Goal: Information Seeking & Learning: Learn about a topic

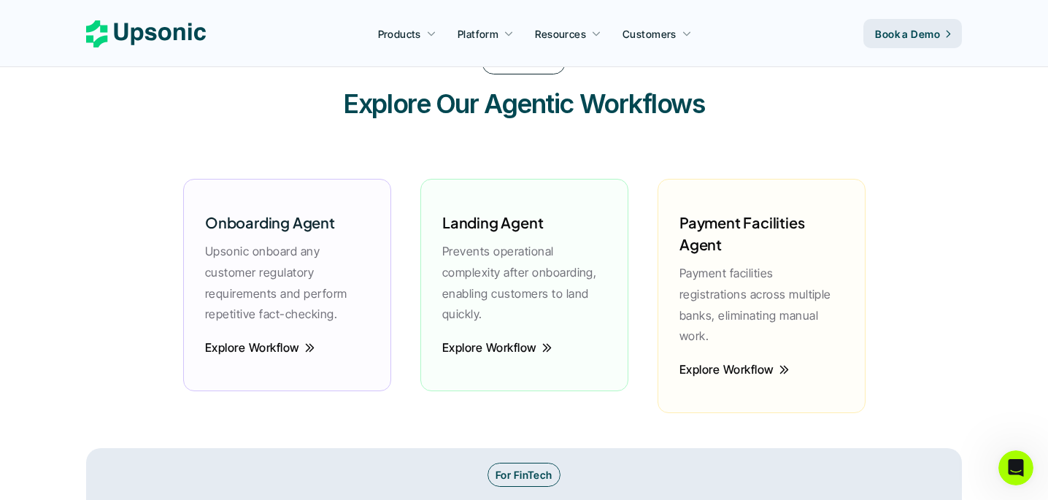
scroll to position [2019, 0]
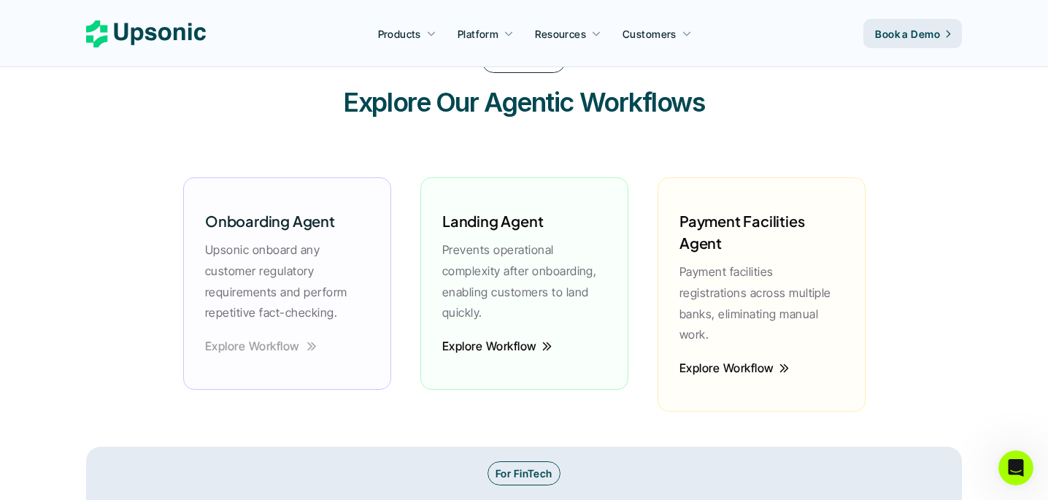
click at [304, 343] on link "Explore Workflow" at bounding box center [260, 346] width 112 height 21
click at [277, 344] on p "Explore Workflow" at bounding box center [251, 346] width 95 height 21
click at [277, 344] on p "Explore Workflow" at bounding box center [252, 346] width 95 height 21
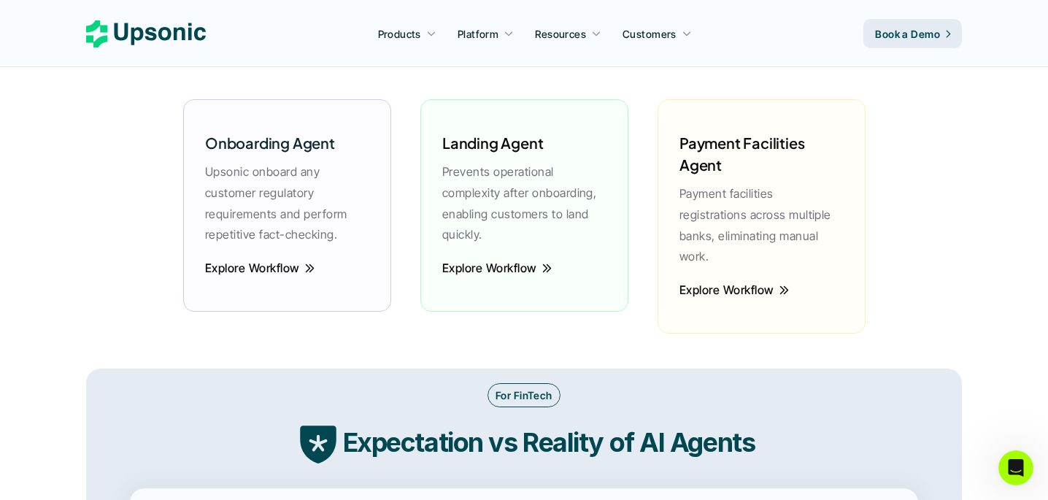
scroll to position [2099, 0]
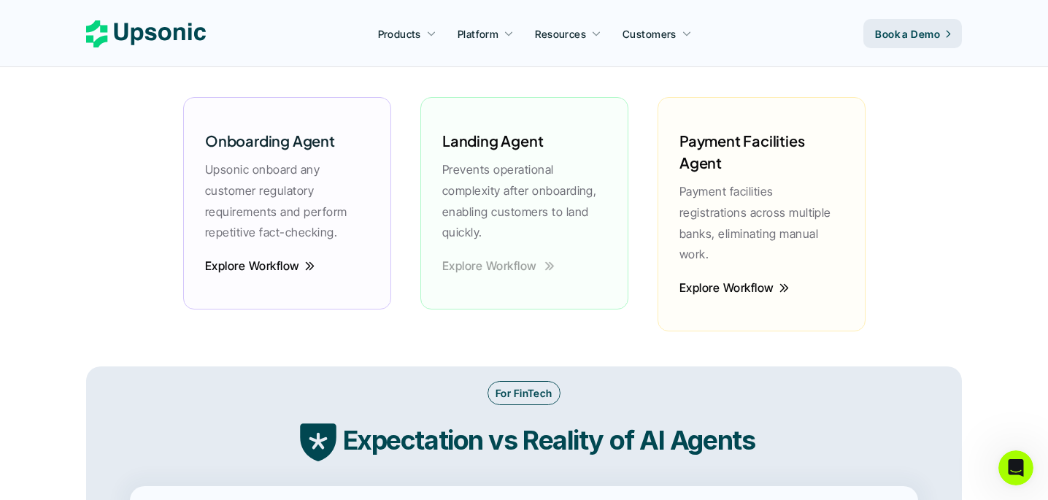
click at [504, 272] on p "Explore Workflow" at bounding box center [489, 266] width 95 height 21
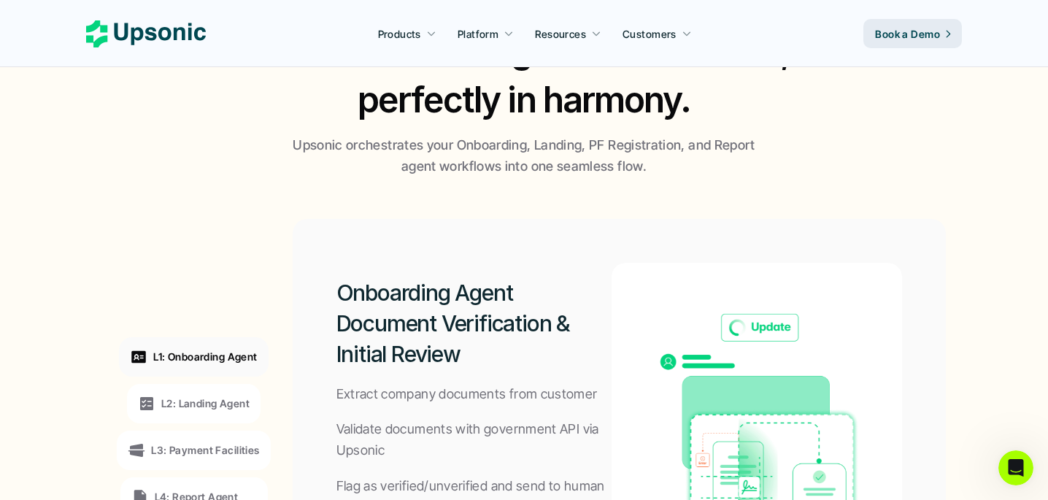
scroll to position [0, 0]
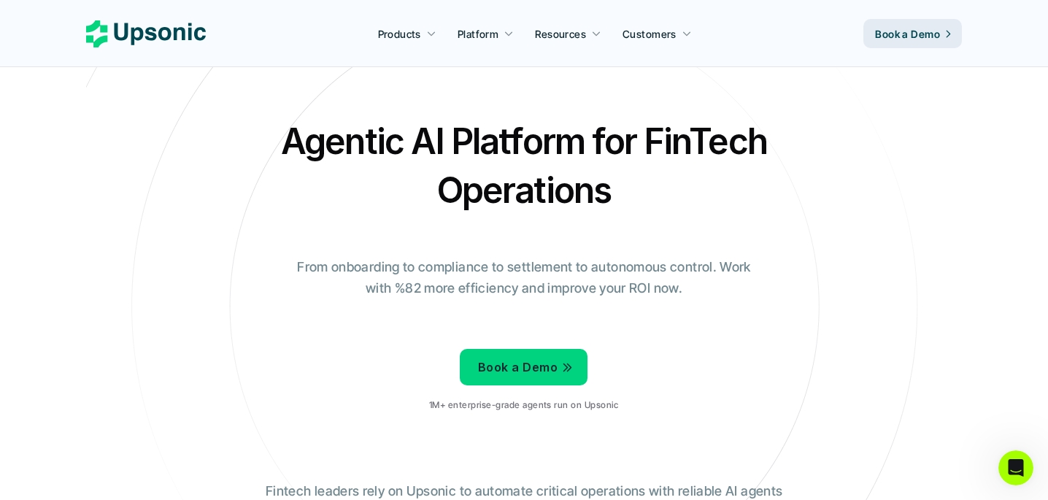
drag, startPoint x: 289, startPoint y: 146, endPoint x: 694, endPoint y: 190, distance: 406.8
click at [694, 190] on h2 "Agentic AI Platform for FinTech Operations" at bounding box center [524, 166] width 511 height 98
click at [547, 99] on icon at bounding box center [524, 306] width 980 height 980
click at [199, 40] on icon at bounding box center [146, 33] width 120 height 27
drag, startPoint x: 294, startPoint y: 146, endPoint x: 769, endPoint y: 218, distance: 480.6
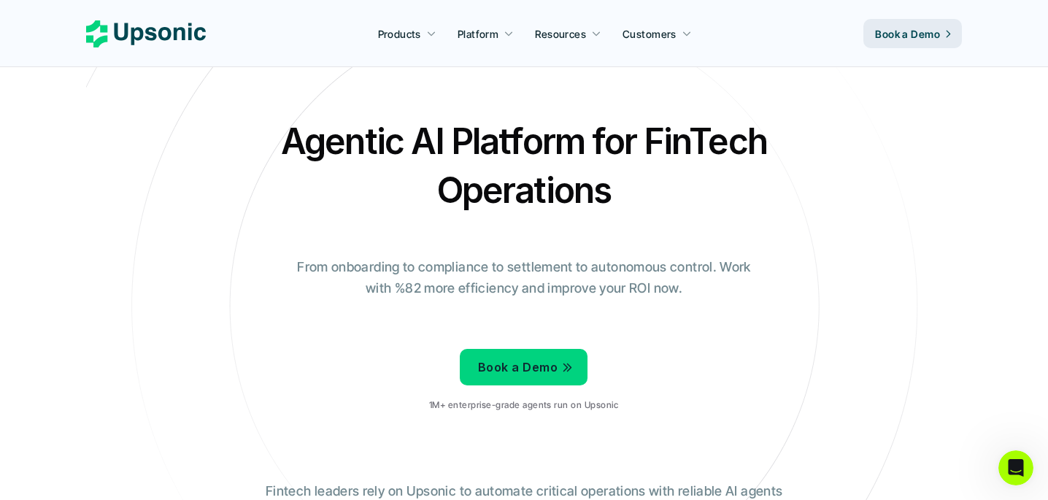
click at [769, 218] on div "Agentic AI Platform for FinTech Operations From onboarding to compliance to set…" at bounding box center [524, 270] width 854 height 307
drag, startPoint x: 696, startPoint y: 288, endPoint x: 272, endPoint y: 256, distance: 425.4
click at [272, 256] on div "Agentic AI Platform for FinTech Operations From onboarding to compliance to set…" at bounding box center [524, 270] width 854 height 307
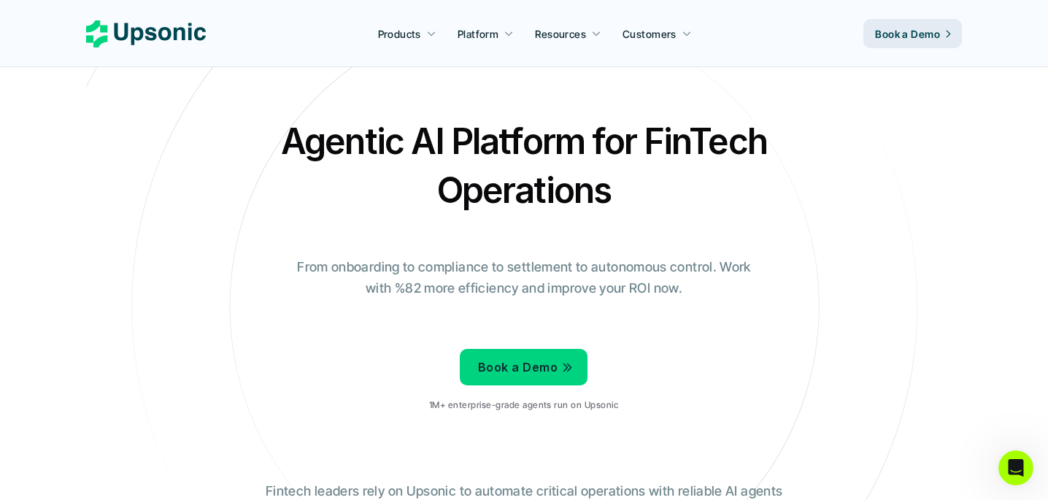
drag, startPoint x: 291, startPoint y: 264, endPoint x: 673, endPoint y: 282, distance: 382.2
click at [673, 282] on p "From onboarding to compliance to settlement to autonomous control. Work with %8…" at bounding box center [524, 278] width 475 height 42
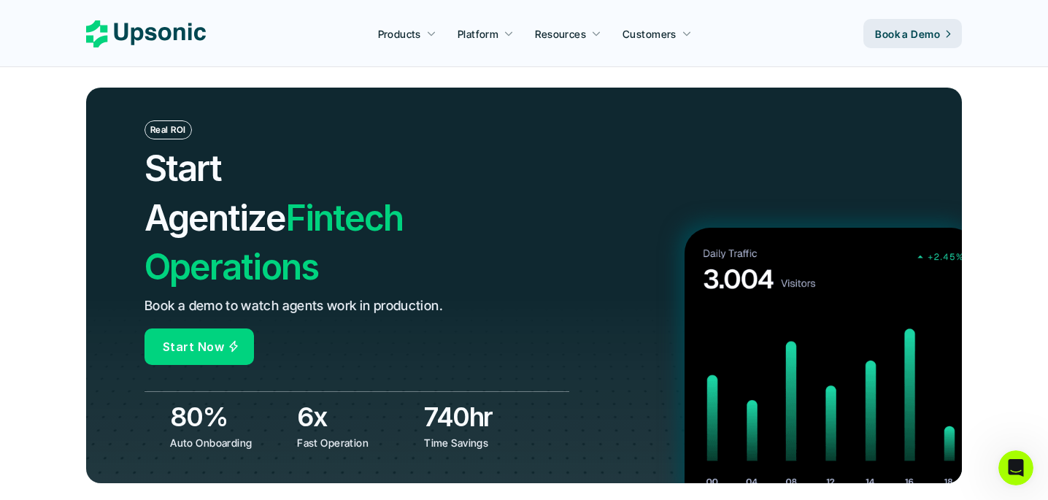
scroll to position [5089, 0]
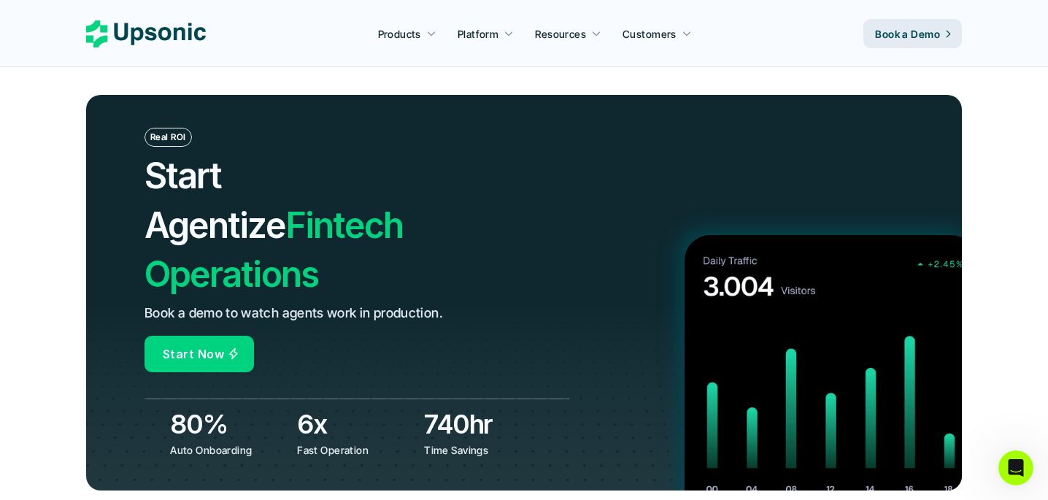
drag, startPoint x: 148, startPoint y: 145, endPoint x: 514, endPoint y: 194, distance: 369.1
click at [514, 194] on div "Real ROI Start Agentize Fintech Operations Book a demo to watch agents work in …" at bounding box center [357, 250] width 425 height 245
click at [515, 194] on div "Real ROI Start Agentize Fintech Operations Book a demo to watch agents work in …" at bounding box center [357, 250] width 425 height 245
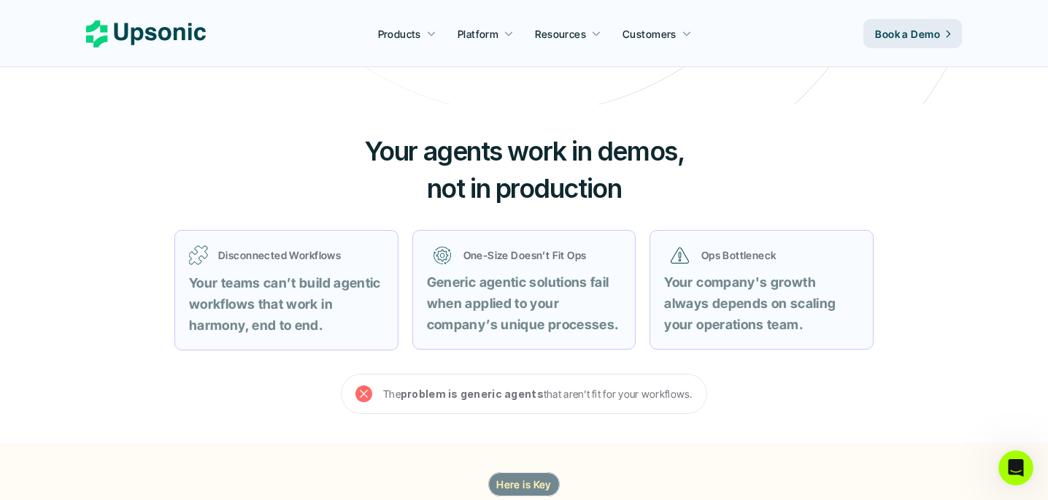
scroll to position [0, 0]
